Goal: Information Seeking & Learning: Learn about a topic

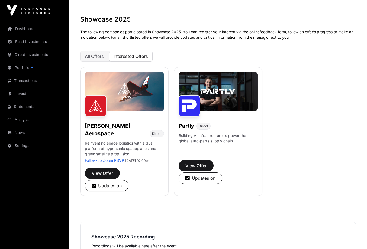
scroll to position [27, 0]
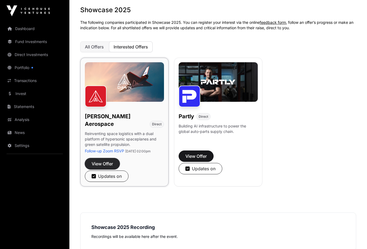
click at [103, 162] on span "View Offer" at bounding box center [102, 164] width 21 height 6
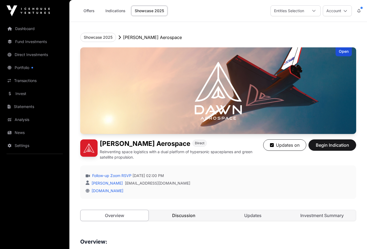
click at [187, 215] on link "Discussion" at bounding box center [183, 215] width 68 height 11
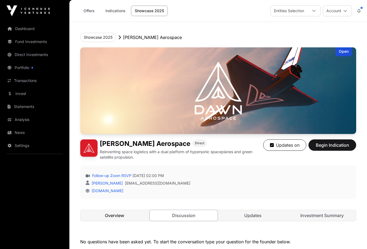
click at [115, 217] on link "Overview" at bounding box center [114, 215] width 68 height 11
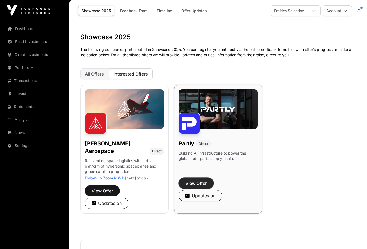
click at [200, 182] on span "View Offer" at bounding box center [195, 183] width 21 height 6
